Goal: Find specific fact

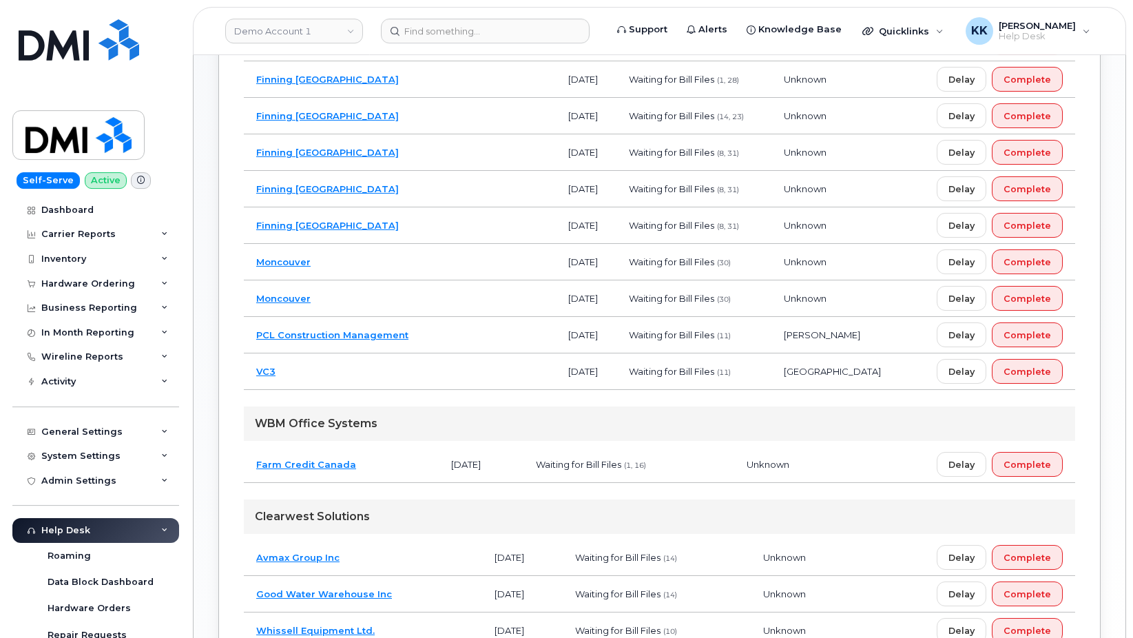
scroll to position [632, 0]
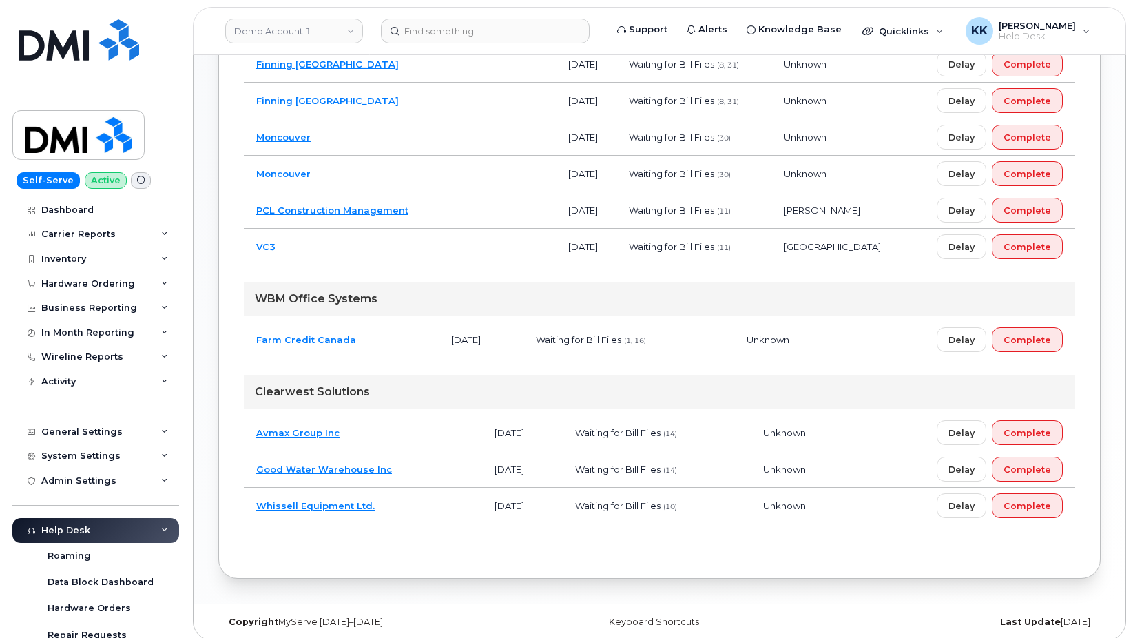
click at [406, 510] on td "Whissell Equipment Ltd." at bounding box center [363, 506] width 238 height 37
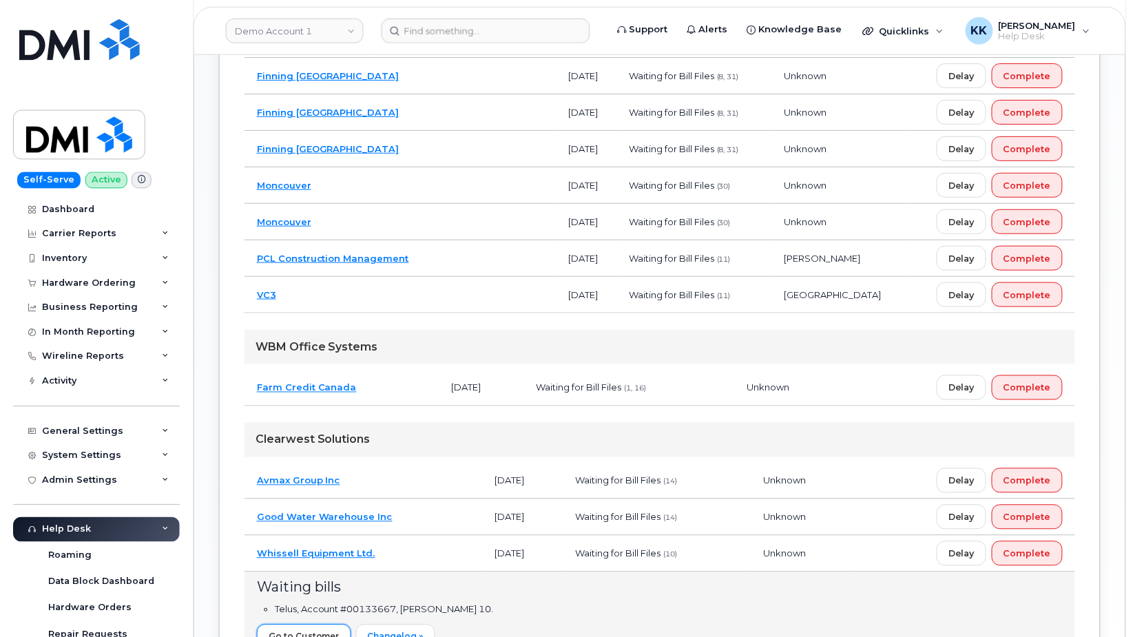
scroll to position [211, 0]
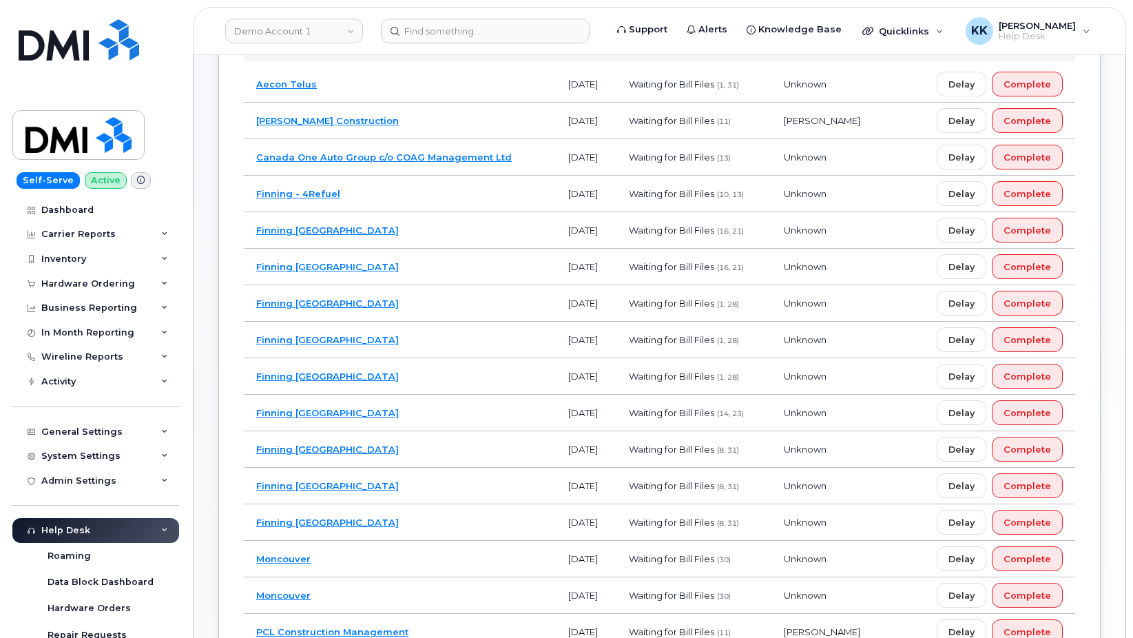
click at [526, 159] on td "Canada One Auto Group c/o COAG Management Ltd" at bounding box center [400, 157] width 312 height 37
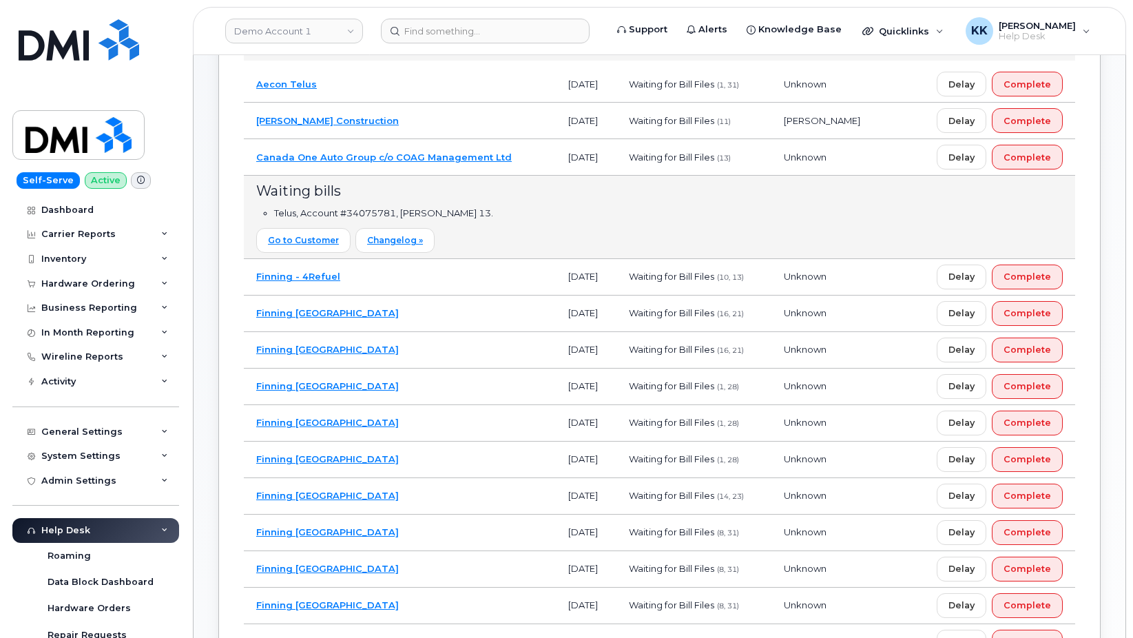
click at [526, 159] on td "Canada One Auto Group c/o COAG Management Ltd" at bounding box center [400, 157] width 312 height 37
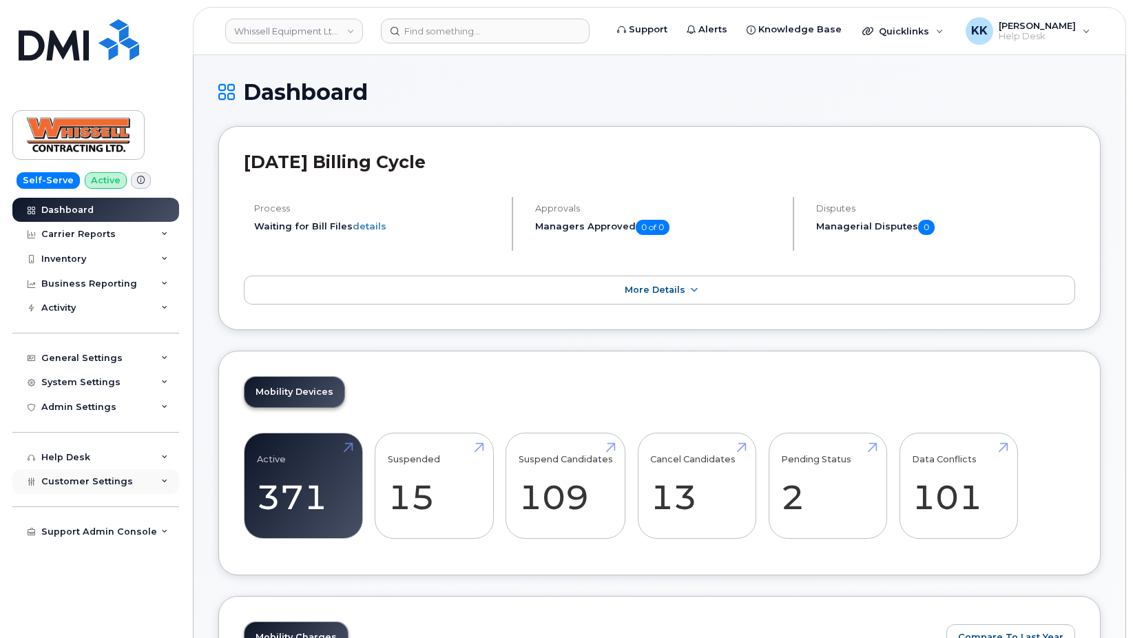
click at [68, 488] on div "Customer Settings" at bounding box center [95, 481] width 167 height 25
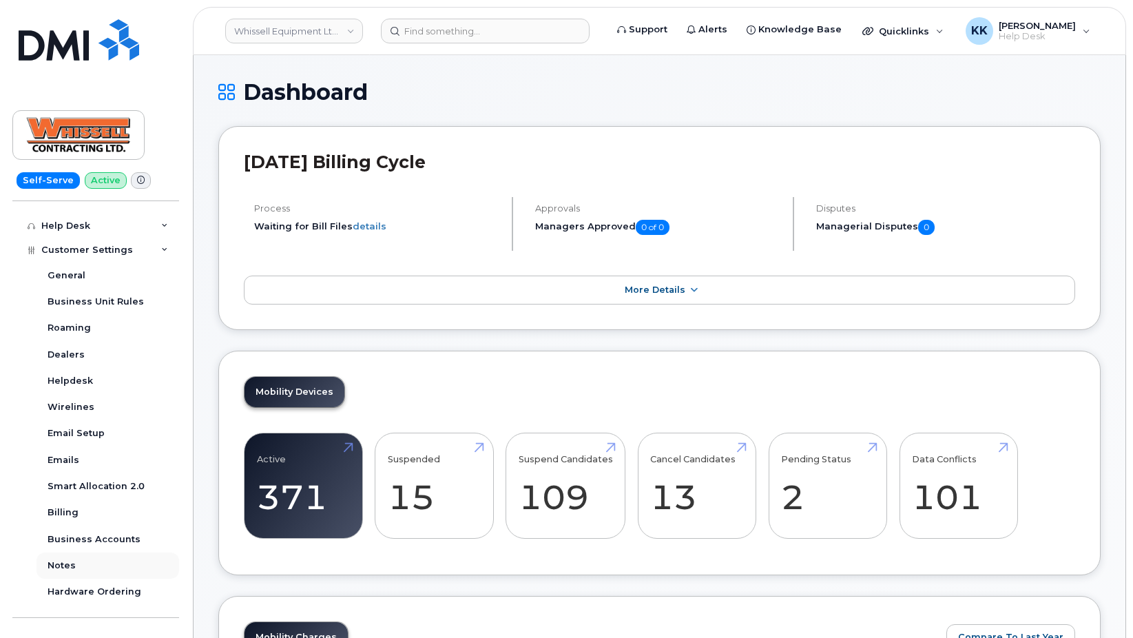
scroll to position [248, 0]
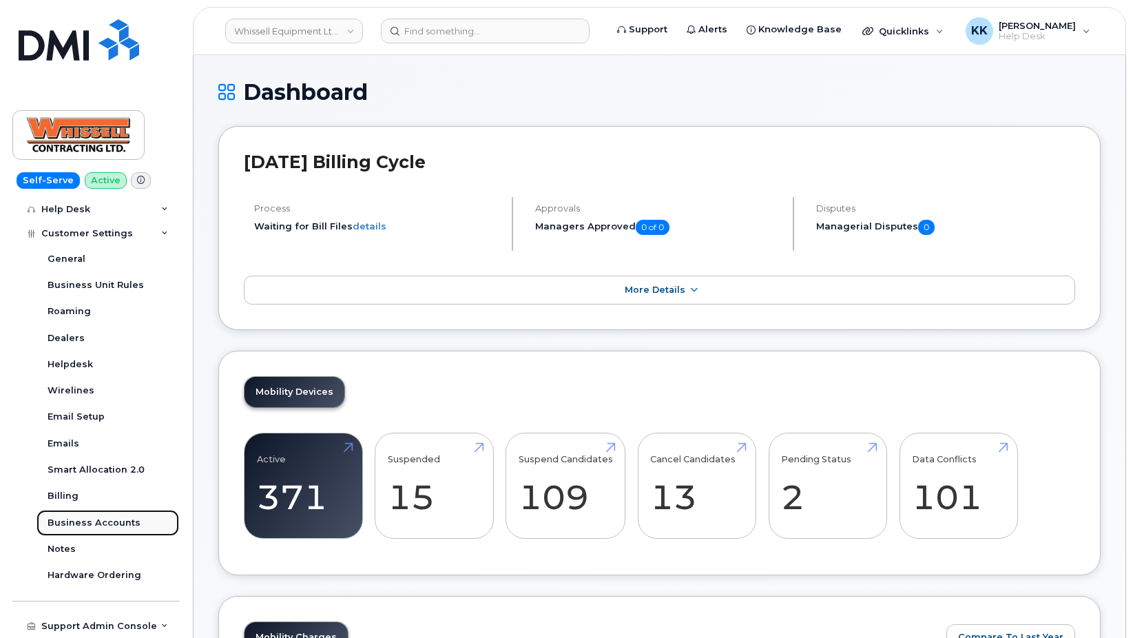
click at [105, 526] on div "Business Accounts" at bounding box center [94, 523] width 93 height 12
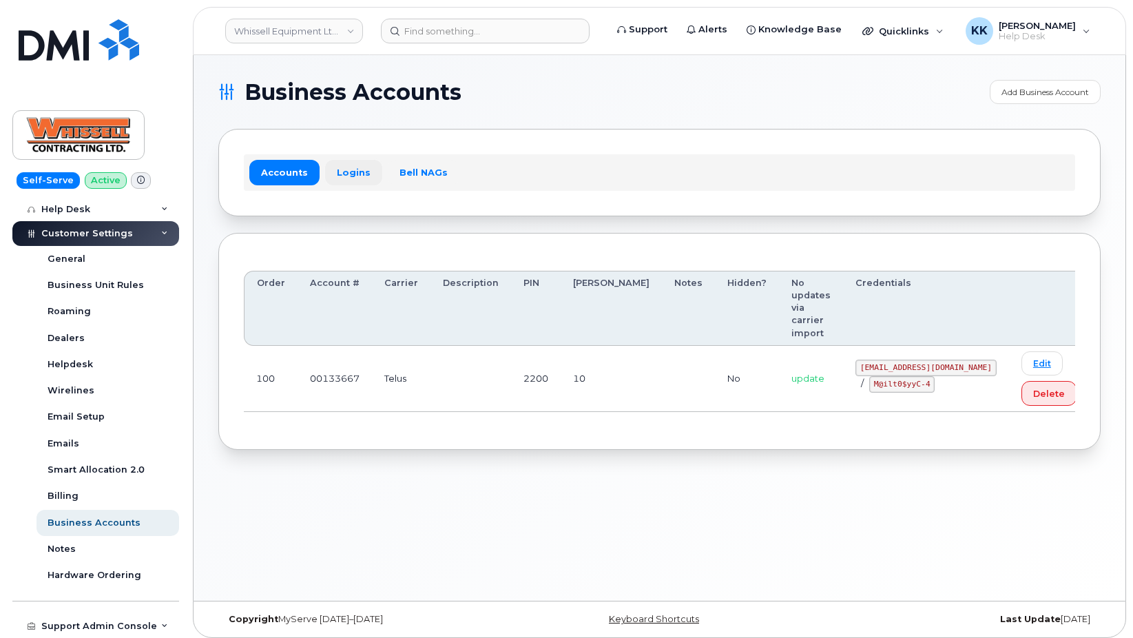
click at [353, 166] on link "Logins" at bounding box center [353, 172] width 57 height 25
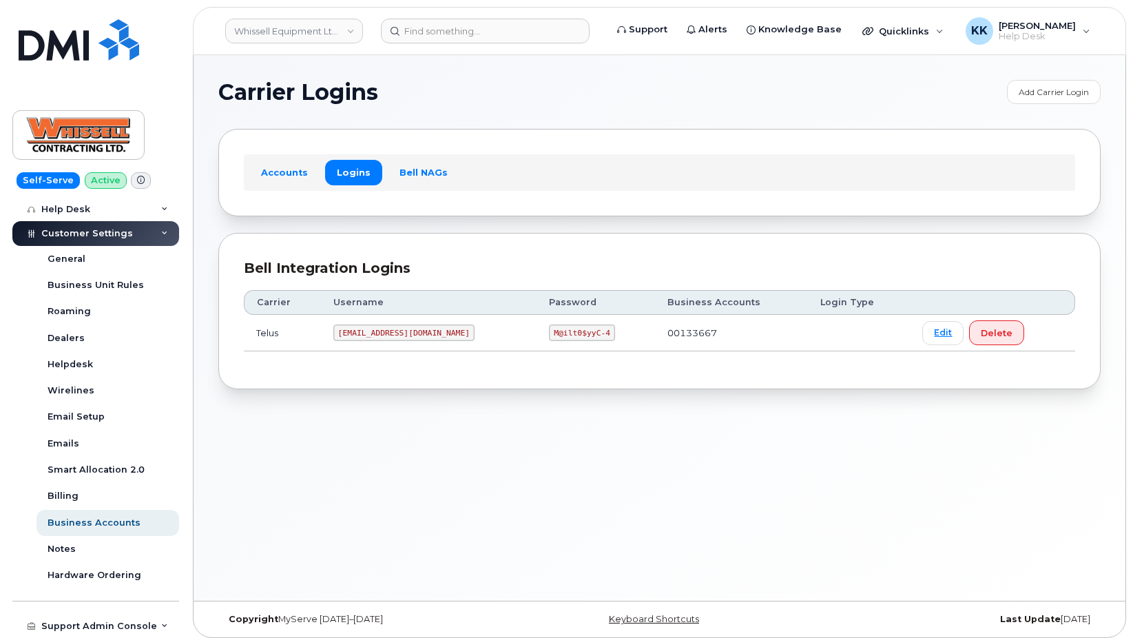
click at [355, 330] on code "itadmin@whissell.ca" at bounding box center [403, 332] width 141 height 17
click at [549, 336] on code "M@ilt0$yyC-4" at bounding box center [581, 332] width 65 height 17
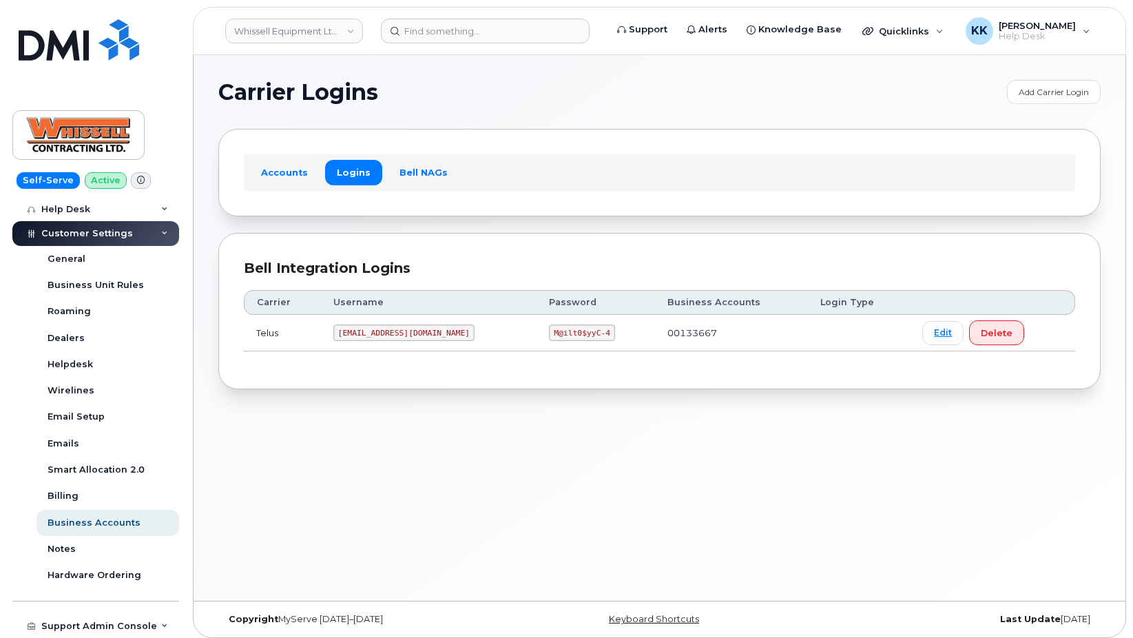
click at [549, 336] on code "M@ilt0$yyC-4" at bounding box center [581, 332] width 65 height 17
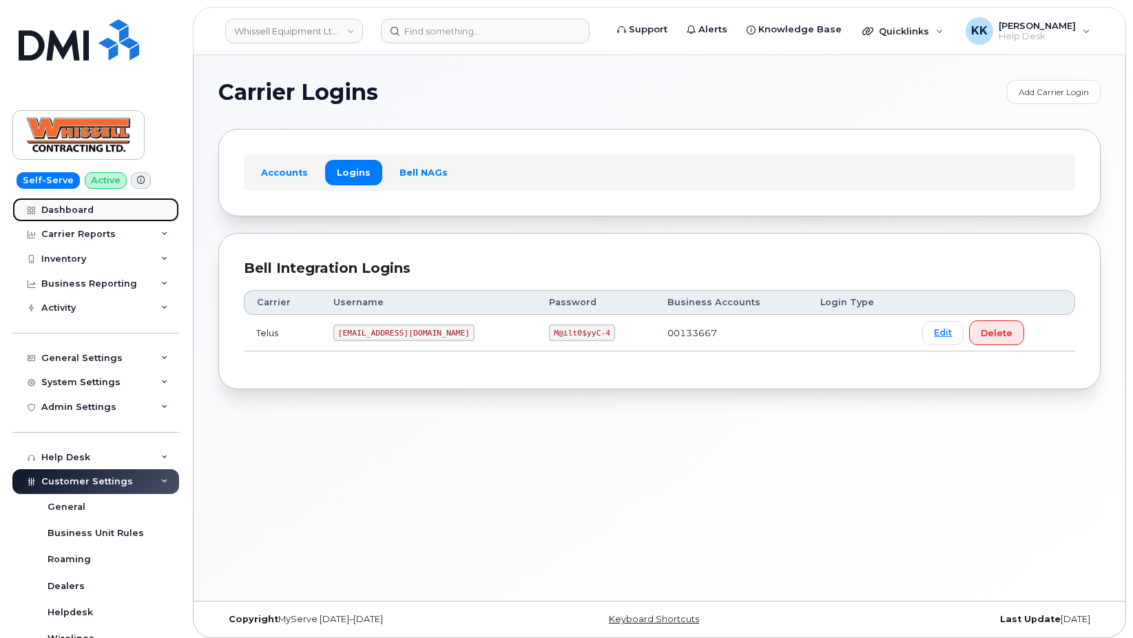
click at [79, 212] on div "Dashboard" at bounding box center [67, 210] width 52 height 11
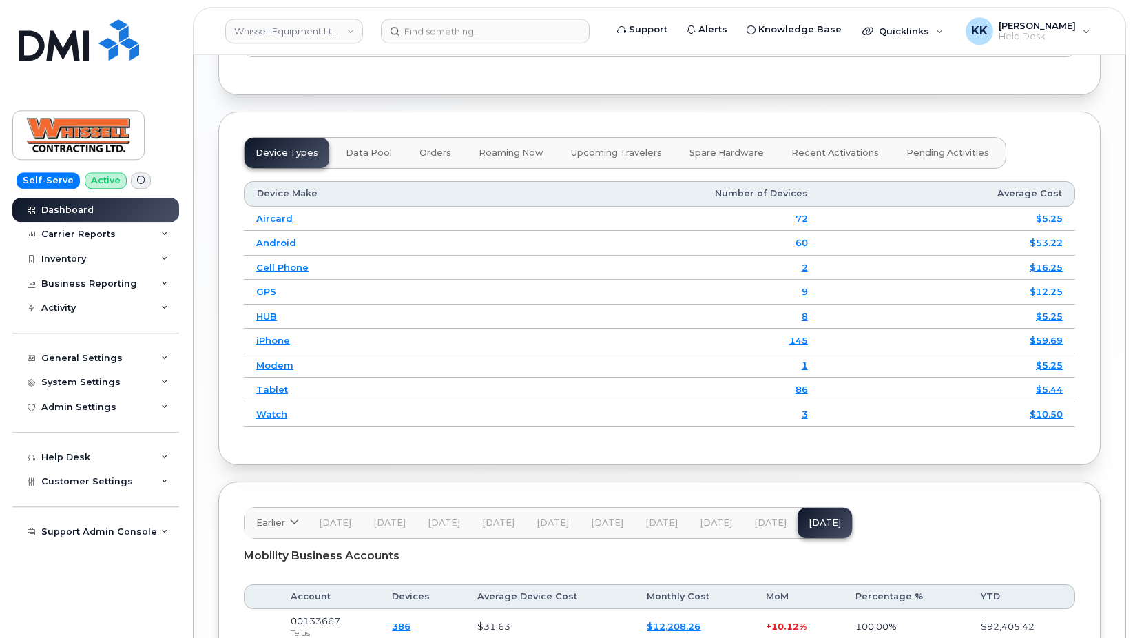
scroll to position [1765, 0]
